Goal: Information Seeking & Learning: Check status

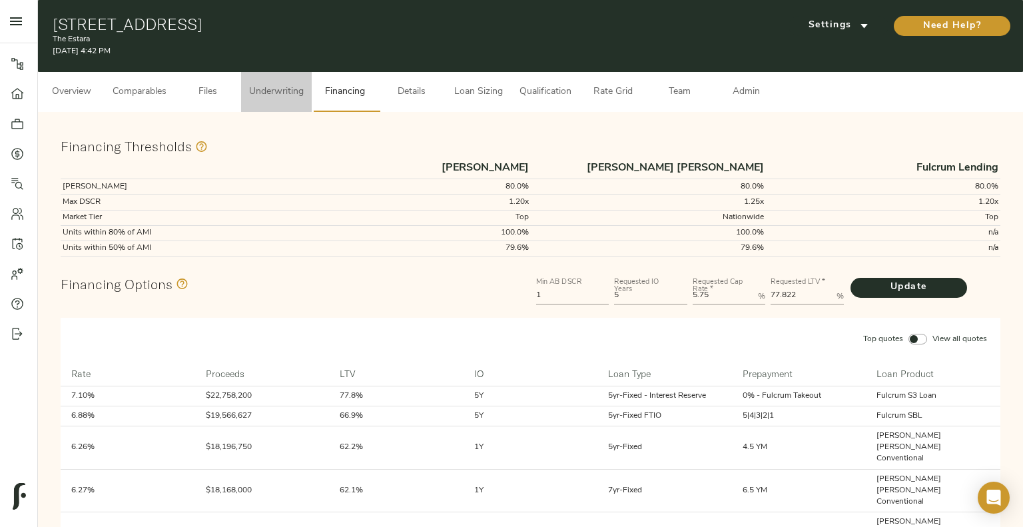
click at [279, 87] on span "Underwriting" at bounding box center [276, 92] width 55 height 17
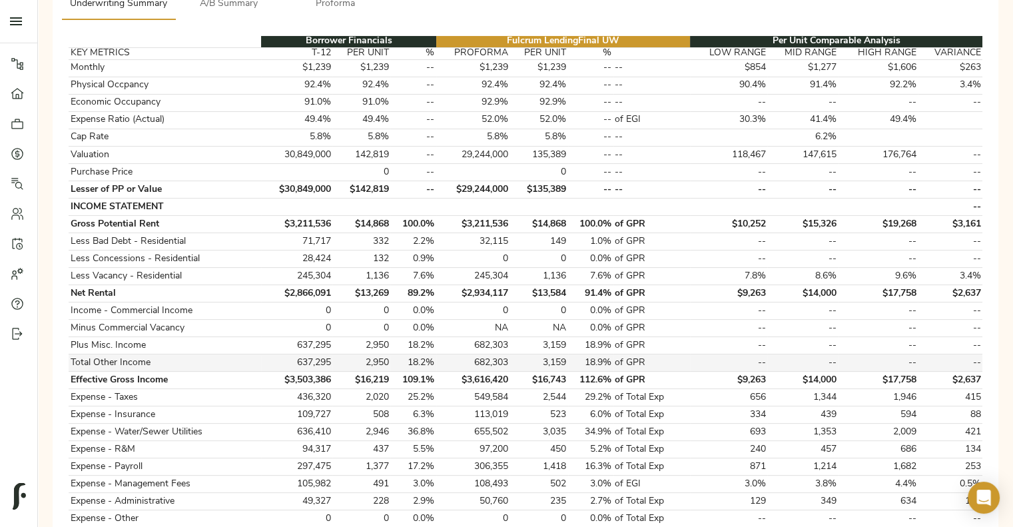
scroll to position [213, 0]
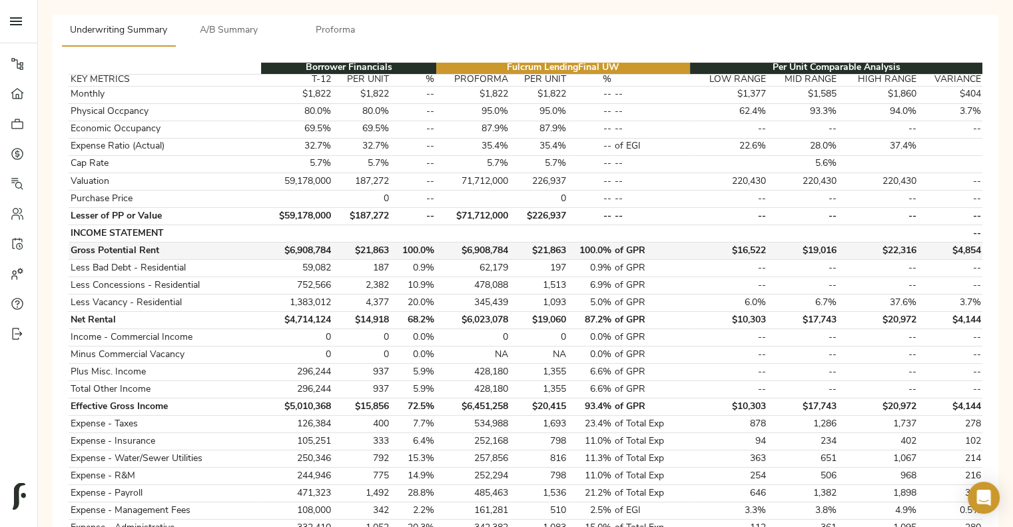
scroll to position [191, 0]
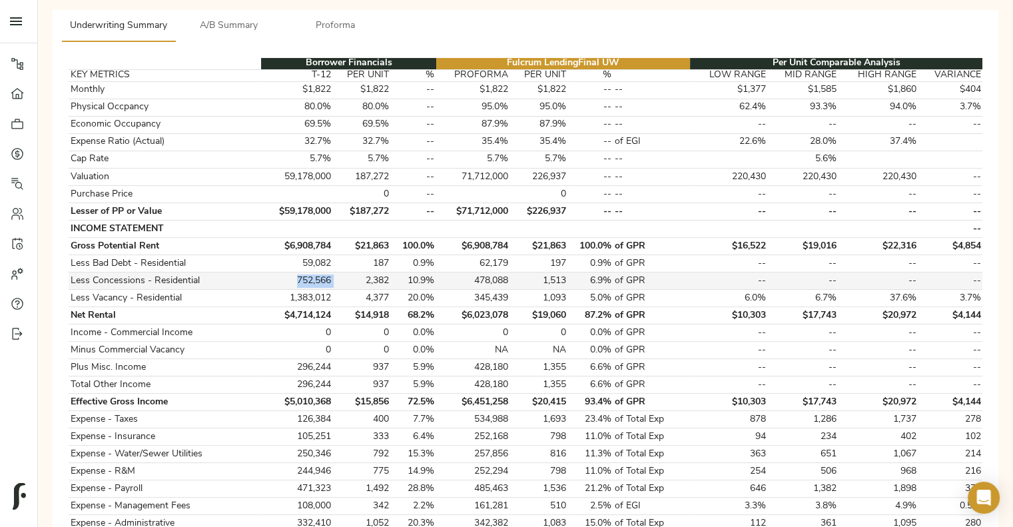
drag, startPoint x: 298, startPoint y: 278, endPoint x: 336, endPoint y: 278, distance: 38.0
click at [336, 132] on tr "Less Concessions - Residential 752,566 2,382 10.9% 478,088 1,513 6.9% of GPR --…" at bounding box center [526, 280] width 914 height 17
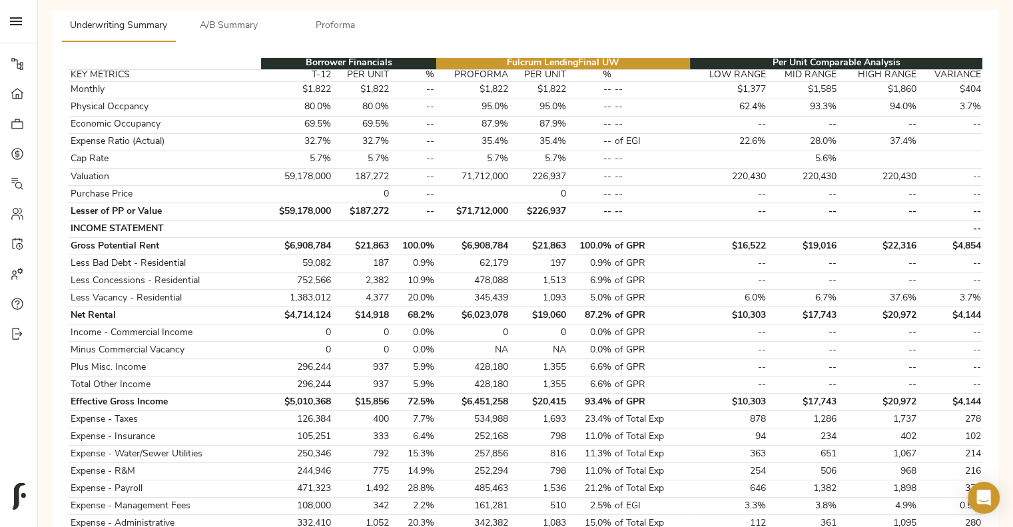
click at [396, 47] on div "Borrower Financials Fulcrum Lending Final UW Per Unit Comparable Analysis KEY M…" at bounding box center [525, 347] width 935 height 600
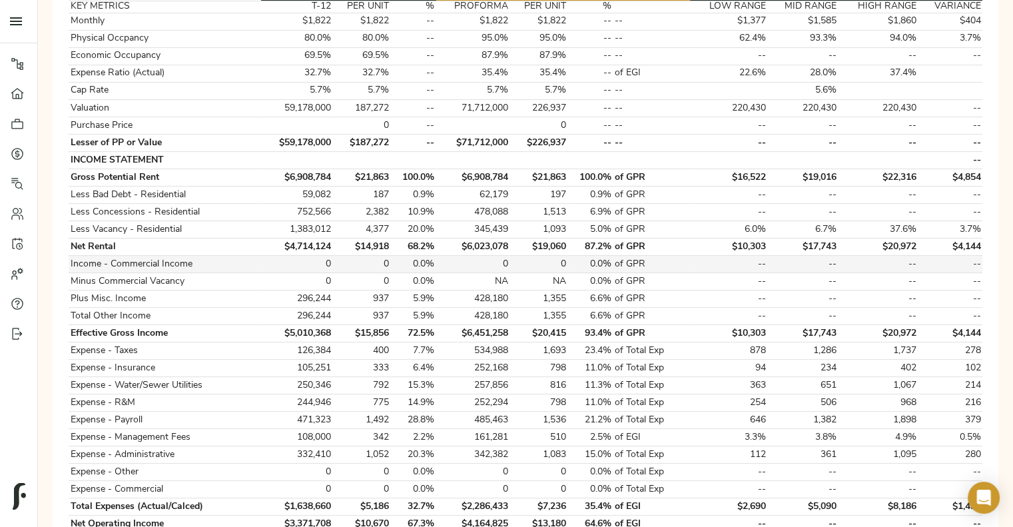
scroll to position [184, 0]
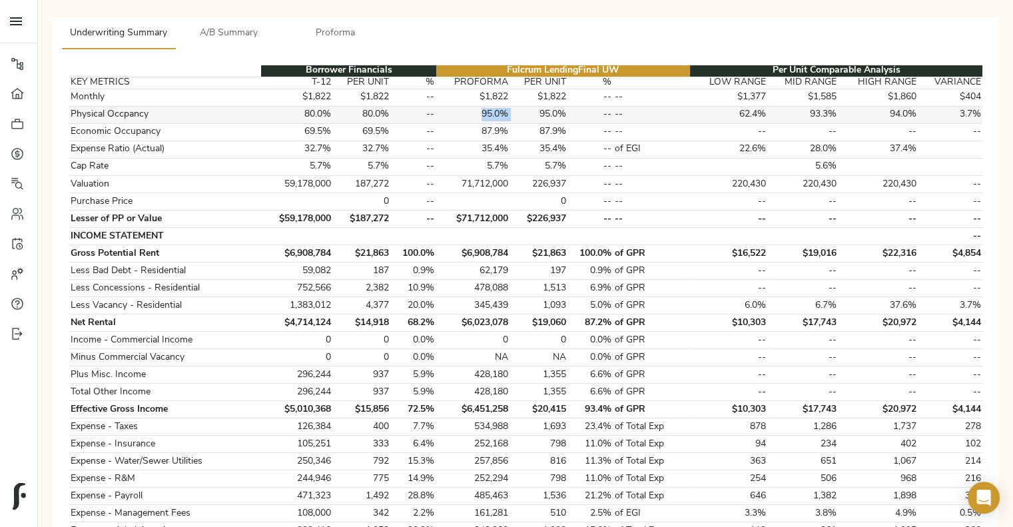
drag, startPoint x: 479, startPoint y: 111, endPoint x: 512, endPoint y: 109, distance: 33.4
click at [396, 109] on tr "Physical Occpancy 80.0% 80.0% -- 95.0% 95.0% -- -- 62.4% 93.3% 94.0% 3.7%" at bounding box center [526, 114] width 914 height 17
click at [396, 109] on td "95.0%" at bounding box center [538, 114] width 58 height 17
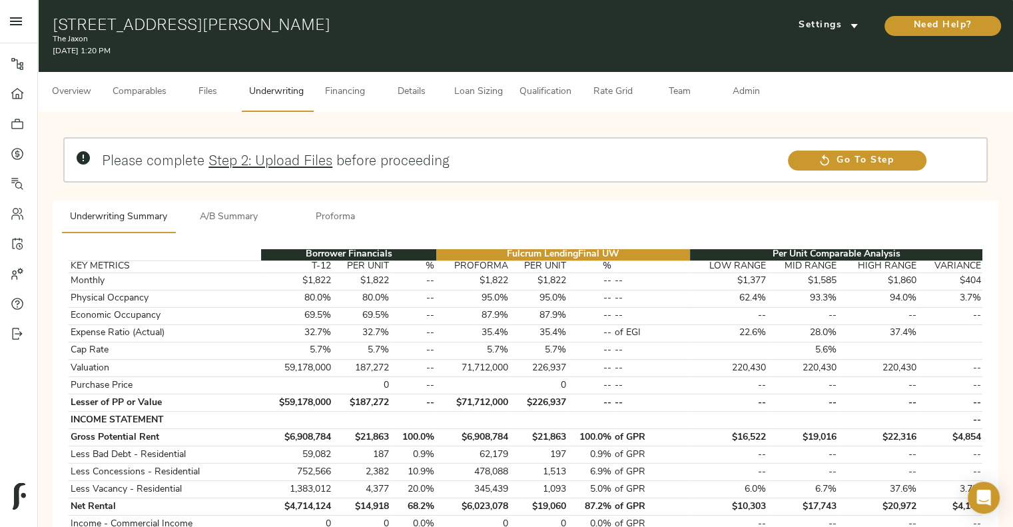
scroll to position [0, 0]
click at [396, 81] on button "Details" at bounding box center [411, 92] width 67 height 40
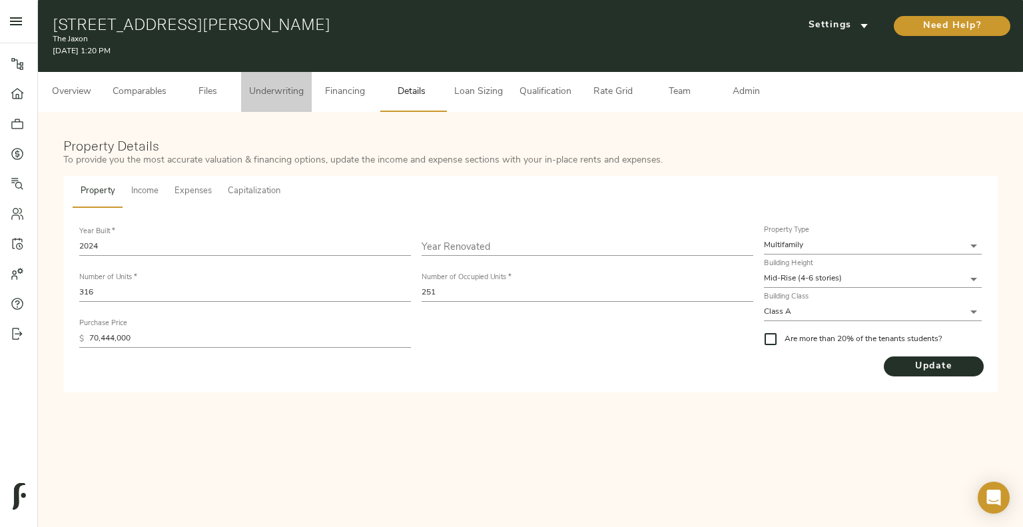
click at [306, 89] on button "Underwriting" at bounding box center [276, 92] width 71 height 40
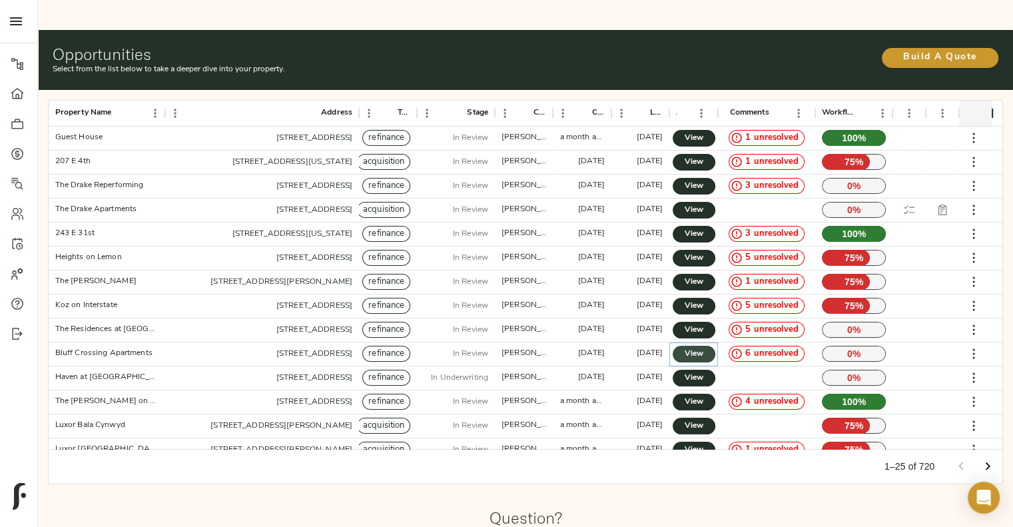
click at [701, 347] on span "View" at bounding box center [694, 354] width 16 height 14
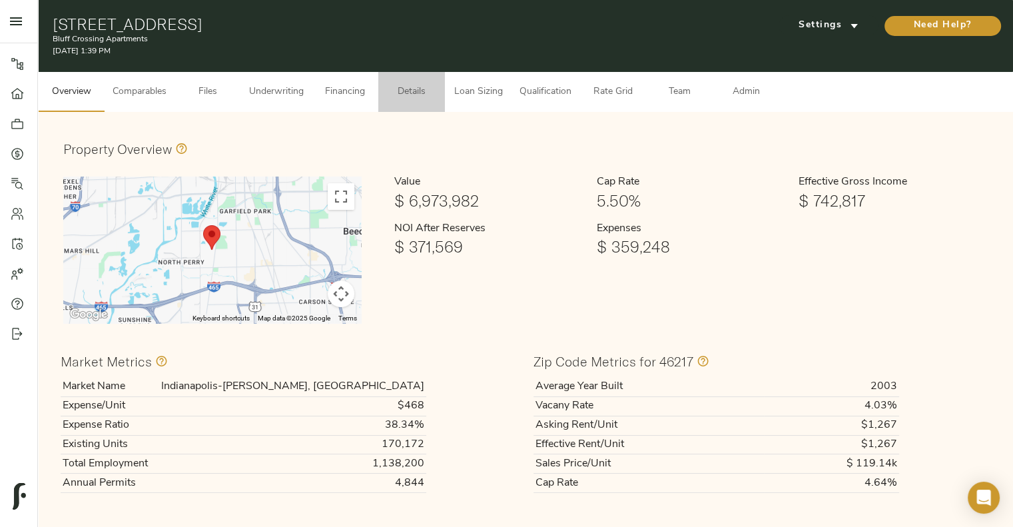
click at [400, 90] on span "Details" at bounding box center [411, 92] width 51 height 17
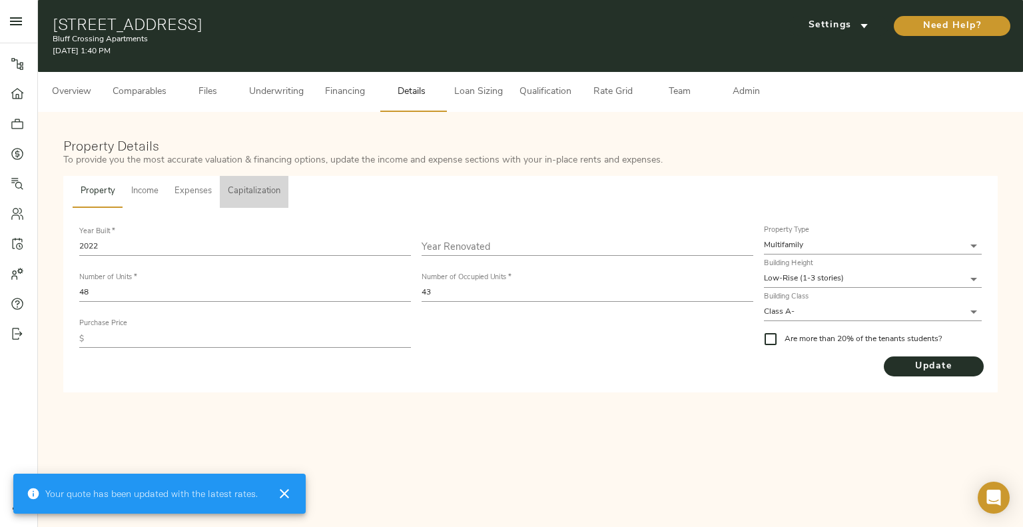
click at [267, 194] on span "Capitalization" at bounding box center [254, 191] width 53 height 15
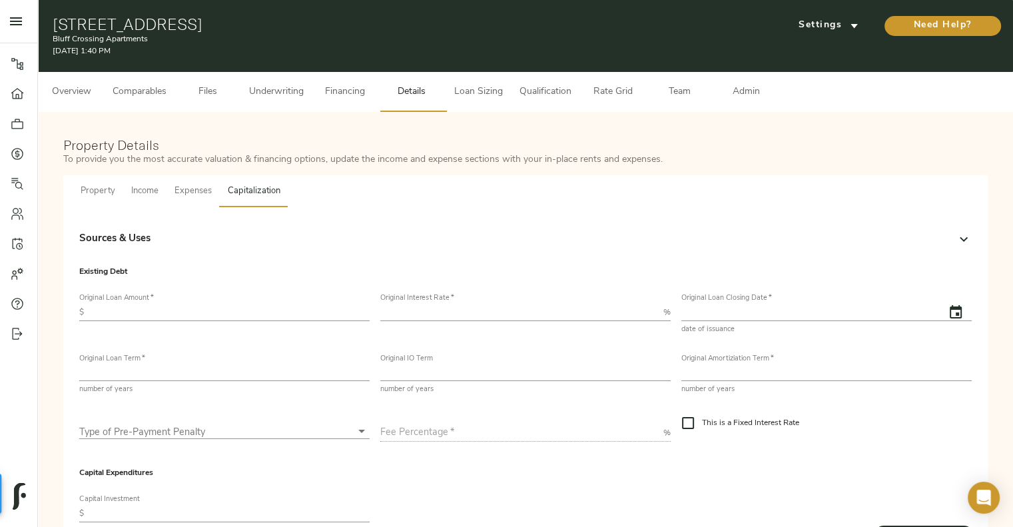
click at [948, 230] on div "Sources & Uses" at bounding box center [525, 239] width 892 height 32
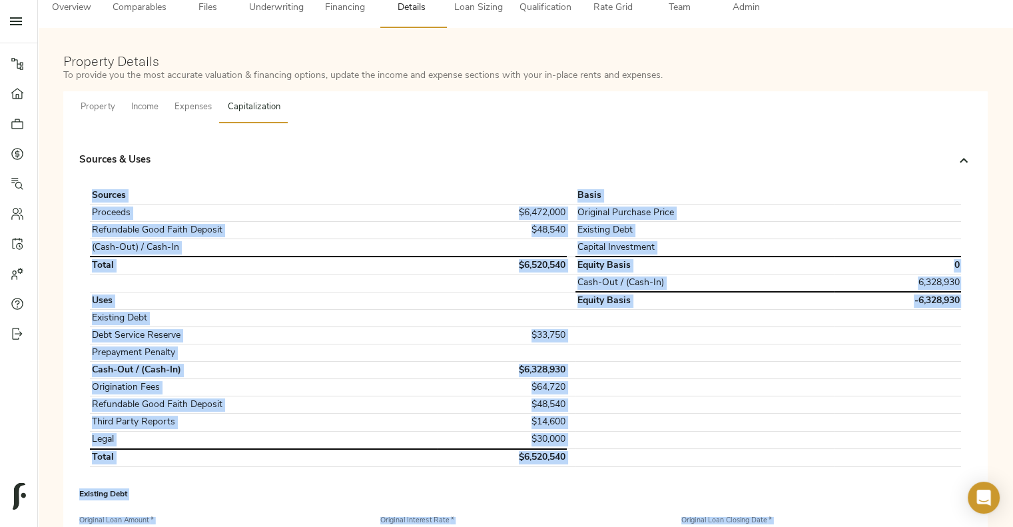
scroll to position [160, 0]
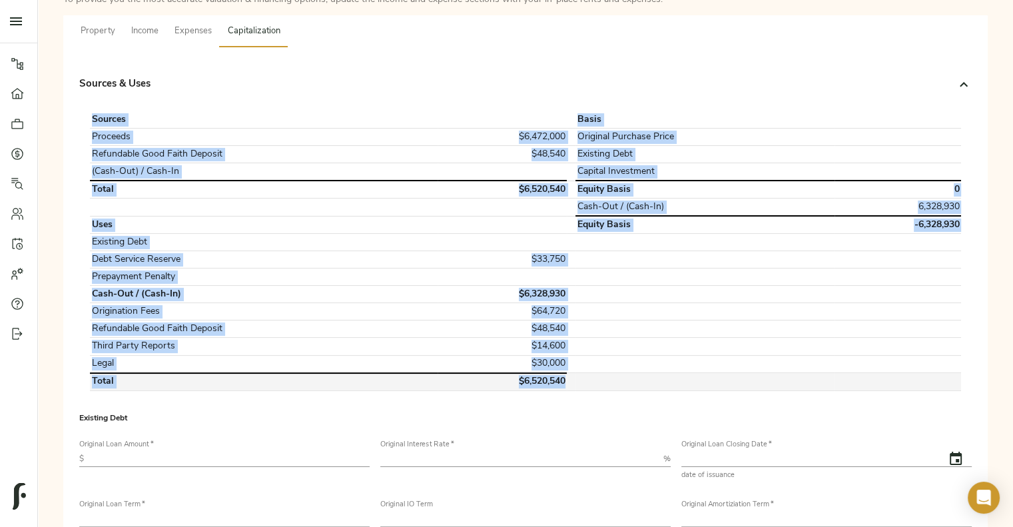
drag, startPoint x: 89, startPoint y: 276, endPoint x: 565, endPoint y: 380, distance: 486.7
click at [565, 380] on tbody "Sources Basis Proceeds $6,472,000 Original Purchase Price Refundable Good Faith…" at bounding box center [525, 250] width 871 height 279
copy tbody "Sources Basis Proceeds $6,472,000 Original Purchase Price Refundable Good Faith…"
